Goal: Transaction & Acquisition: Obtain resource

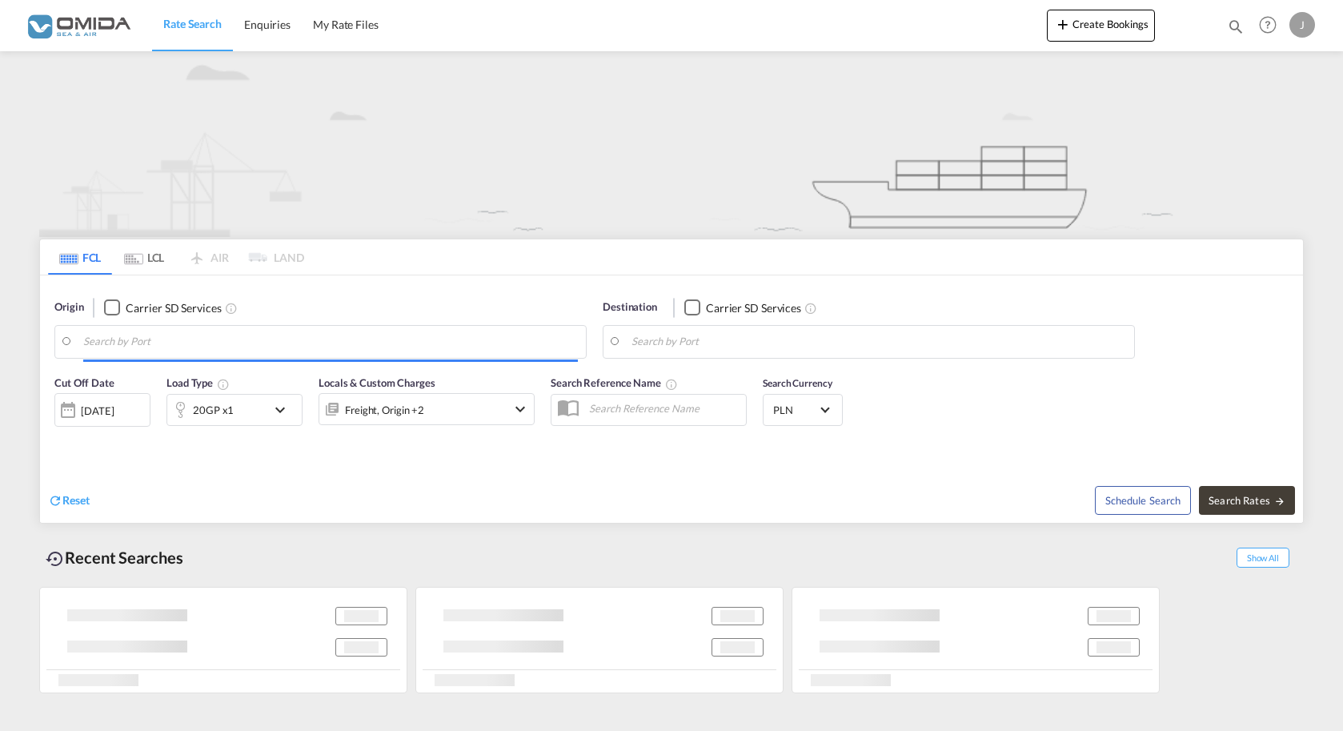
click at [200, 332] on input "Search by Port" at bounding box center [330, 342] width 495 height 24
type input "Gdansk, PLGDN"
type input "[GEOGRAPHIC_DATA], [GEOGRAPHIC_DATA]"
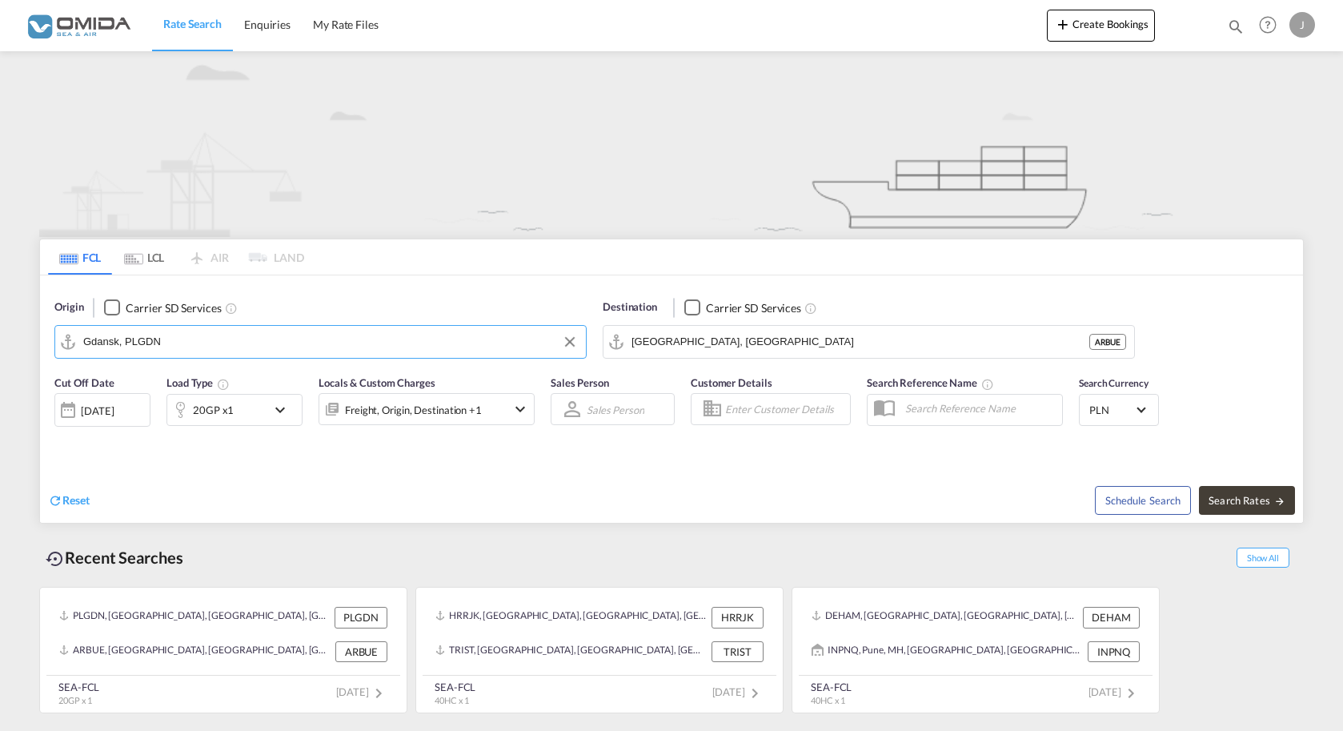
click at [199, 348] on input "Gdansk, PLGDN" at bounding box center [330, 342] width 495 height 24
drag, startPoint x: 199, startPoint y: 348, endPoint x: -70, endPoint y: 314, distance: 271.2
click at [83, 330] on input "Gdansk, PLGDN" at bounding box center [330, 342] width 495 height 24
drag, startPoint x: 171, startPoint y: 388, endPoint x: 361, endPoint y: 341, distance: 195.5
click at [175, 386] on div "[GEOGRAPHIC_DATA] [GEOGRAPHIC_DATA] PLGDY" at bounding box center [207, 386] width 304 height 48
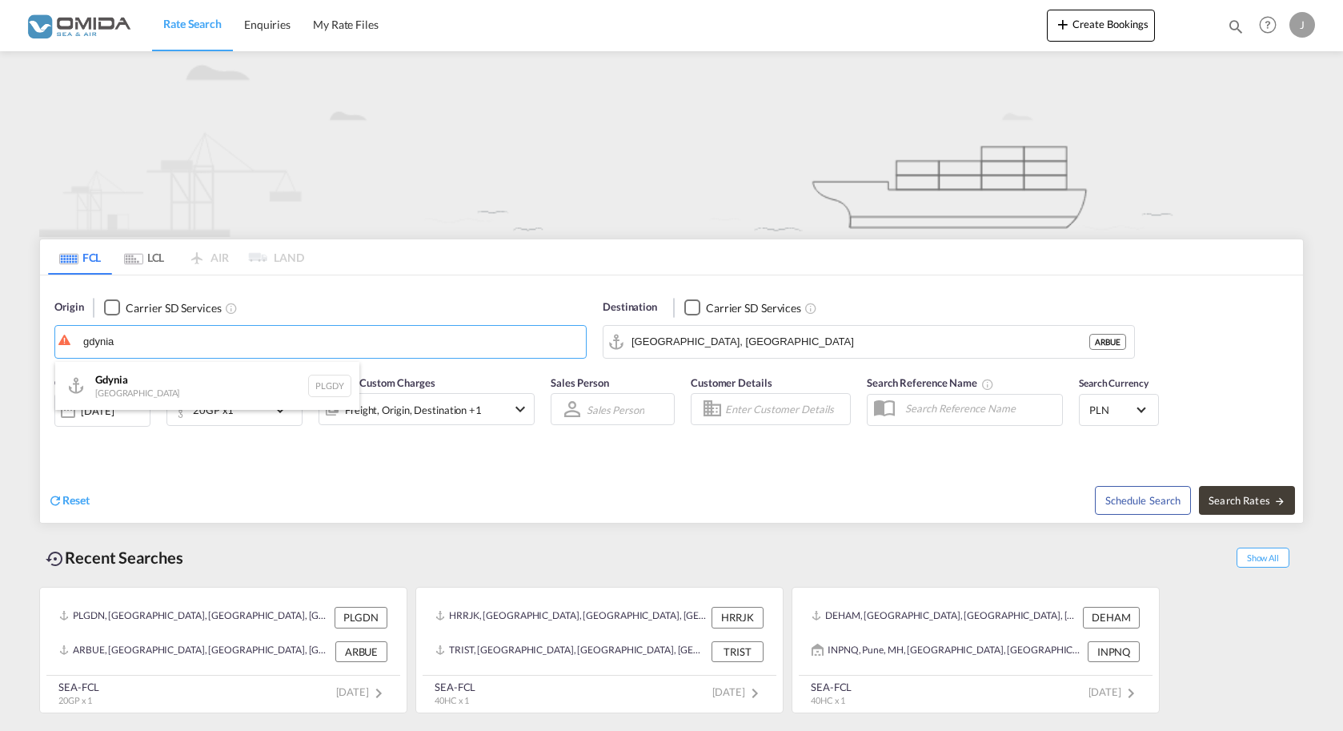
type input "[GEOGRAPHIC_DATA], PLGDY"
click at [759, 347] on input "[GEOGRAPHIC_DATA], [GEOGRAPHIC_DATA]" at bounding box center [879, 342] width 495 height 24
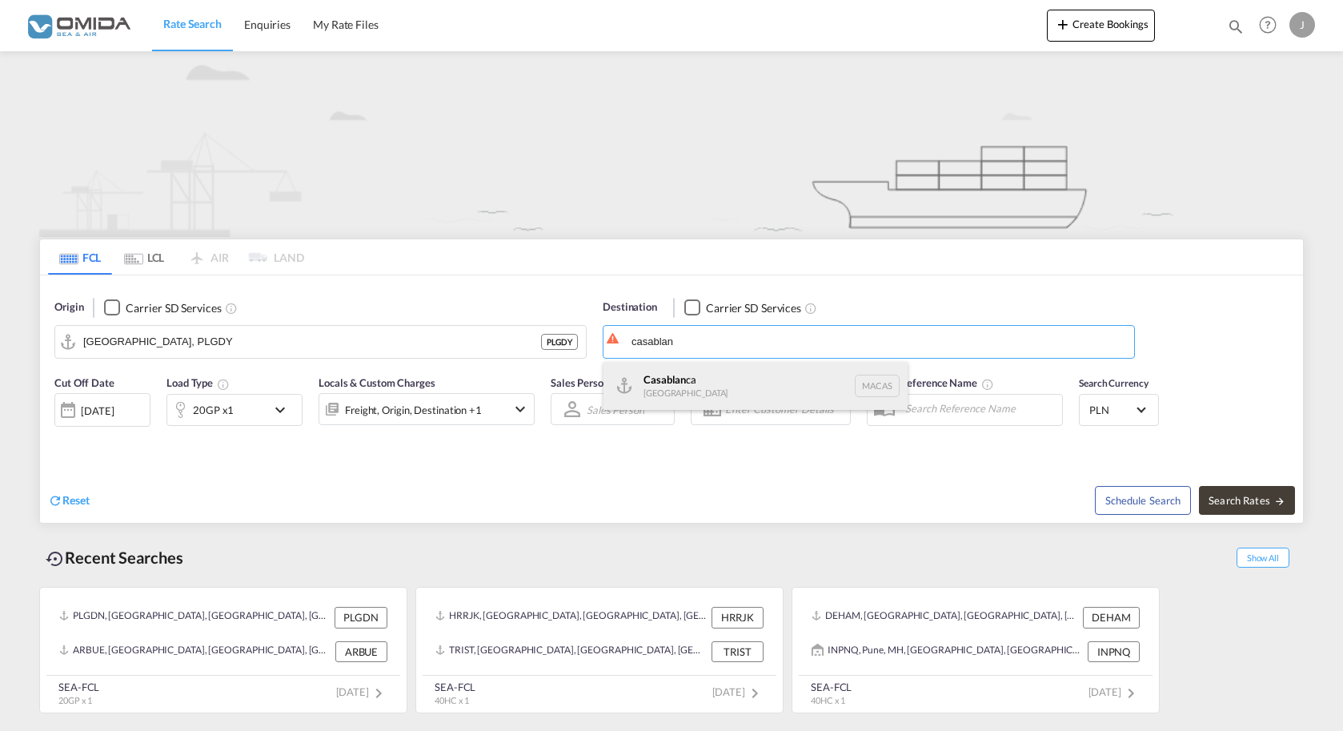
click at [769, 382] on div "Casablan ca [GEOGRAPHIC_DATA] [GEOGRAPHIC_DATA]" at bounding box center [756, 386] width 304 height 48
type input "[GEOGRAPHIC_DATA], MACAS"
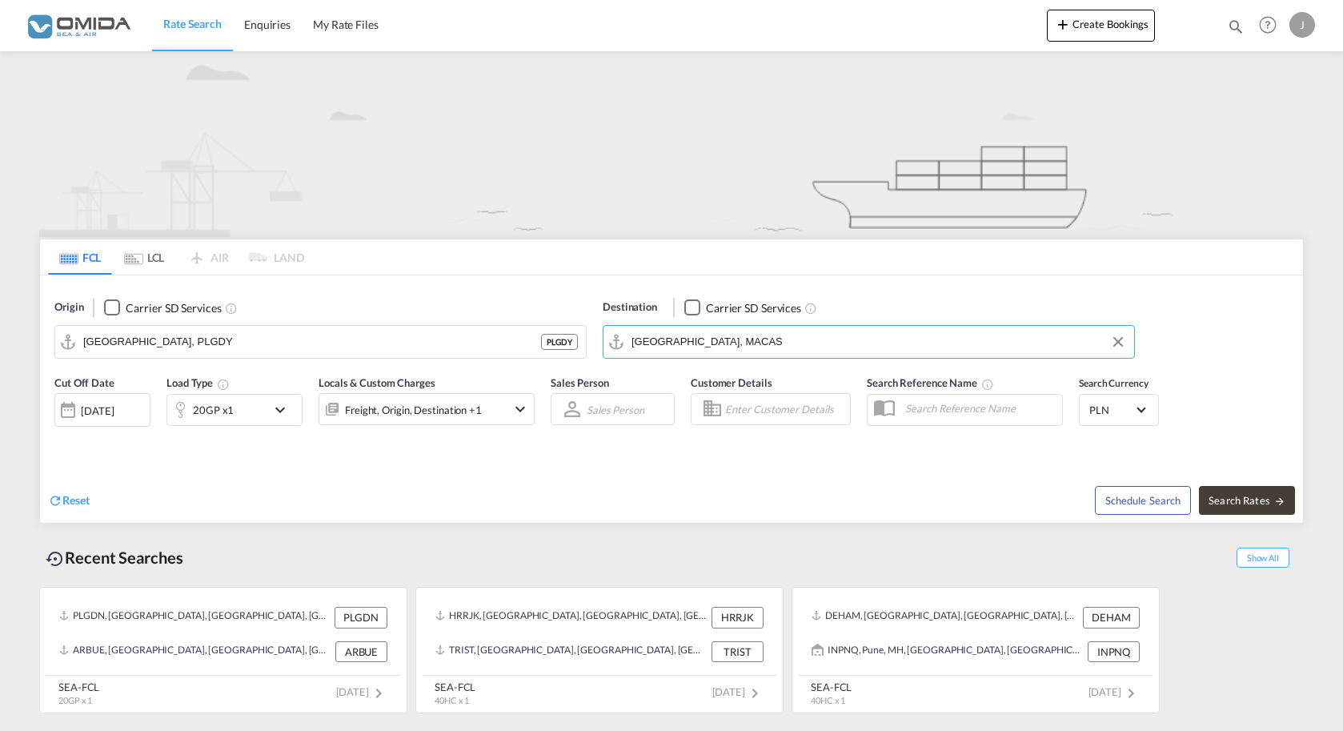
click at [279, 403] on md-icon "icon-chevron-down" at bounding box center [284, 409] width 27 height 19
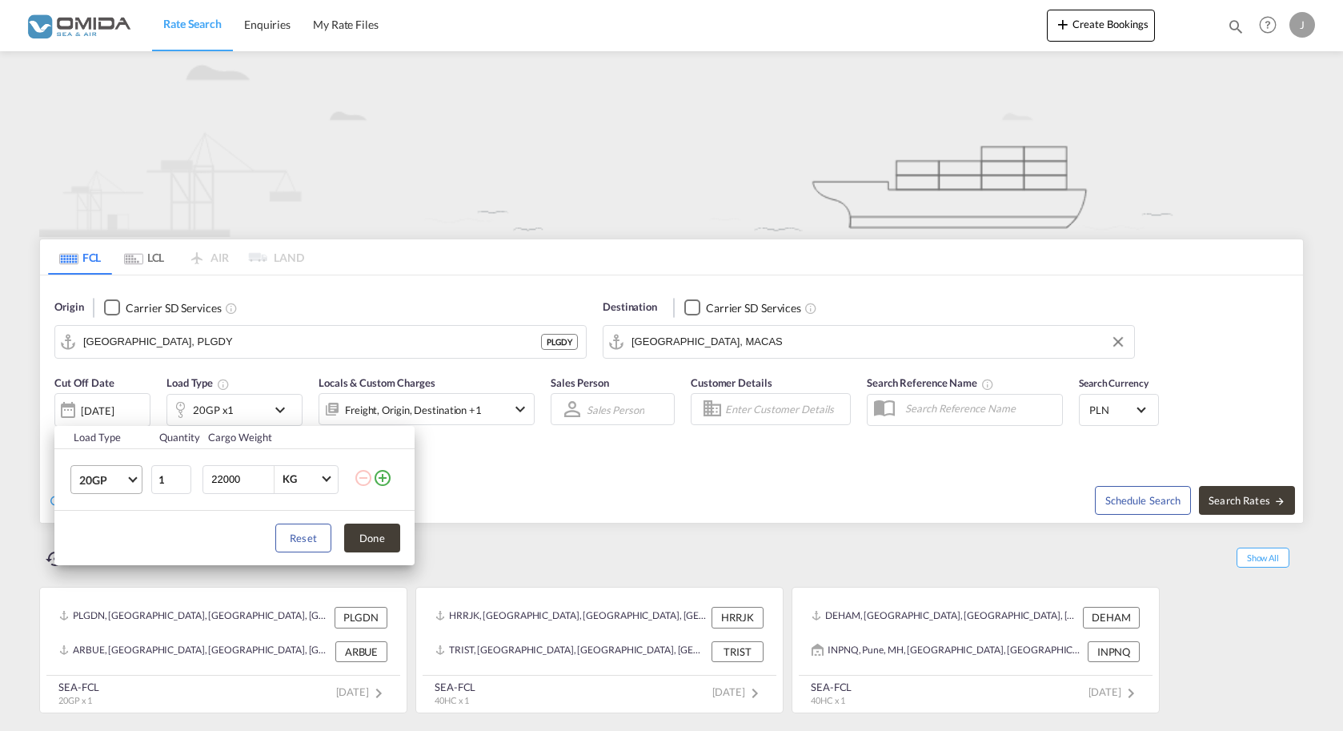
click at [103, 476] on span "20GP" at bounding box center [102, 480] width 46 height 16
click at [100, 557] on div "40HC" at bounding box center [94, 557] width 30 height 16
click at [371, 542] on button "Done" at bounding box center [372, 538] width 56 height 29
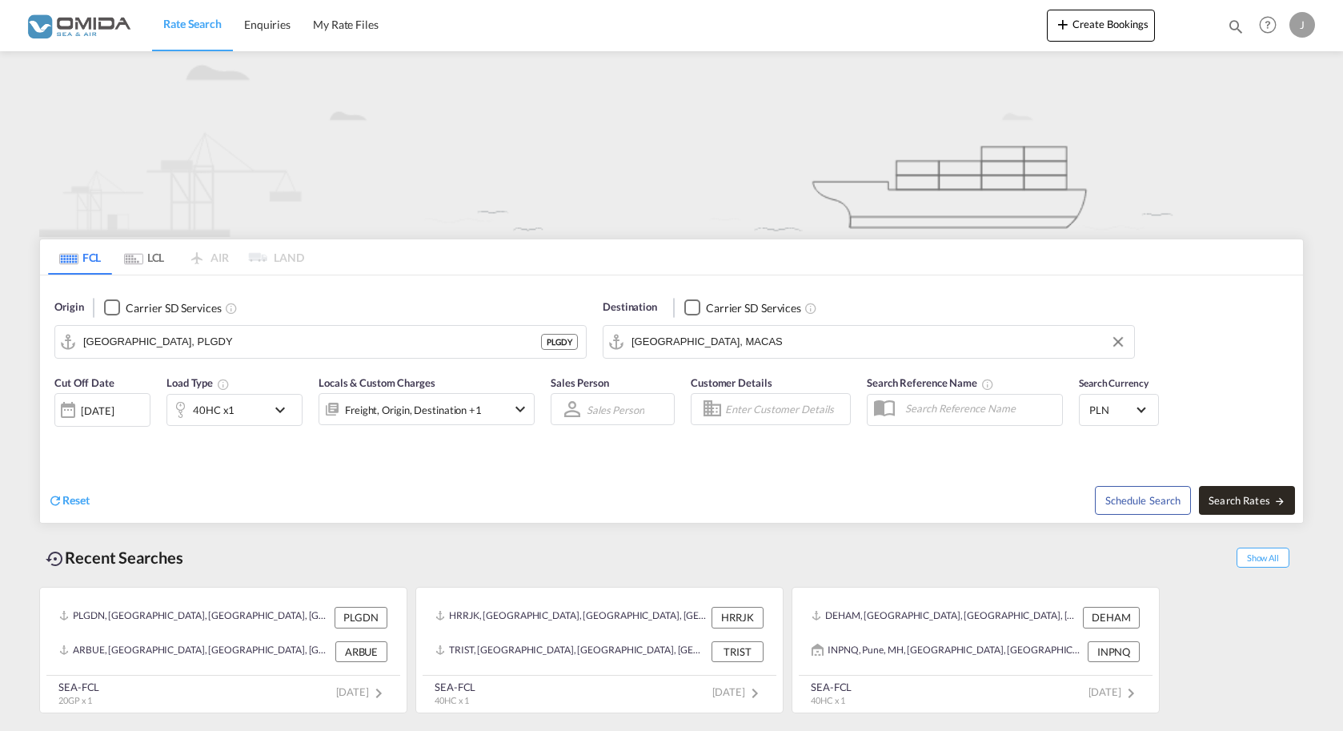
click at [1230, 494] on span "Search Rates" at bounding box center [1247, 500] width 77 height 13
type input "PLGDY to MACAS / [DATE]"
